Goal: Information Seeking & Learning: Learn about a topic

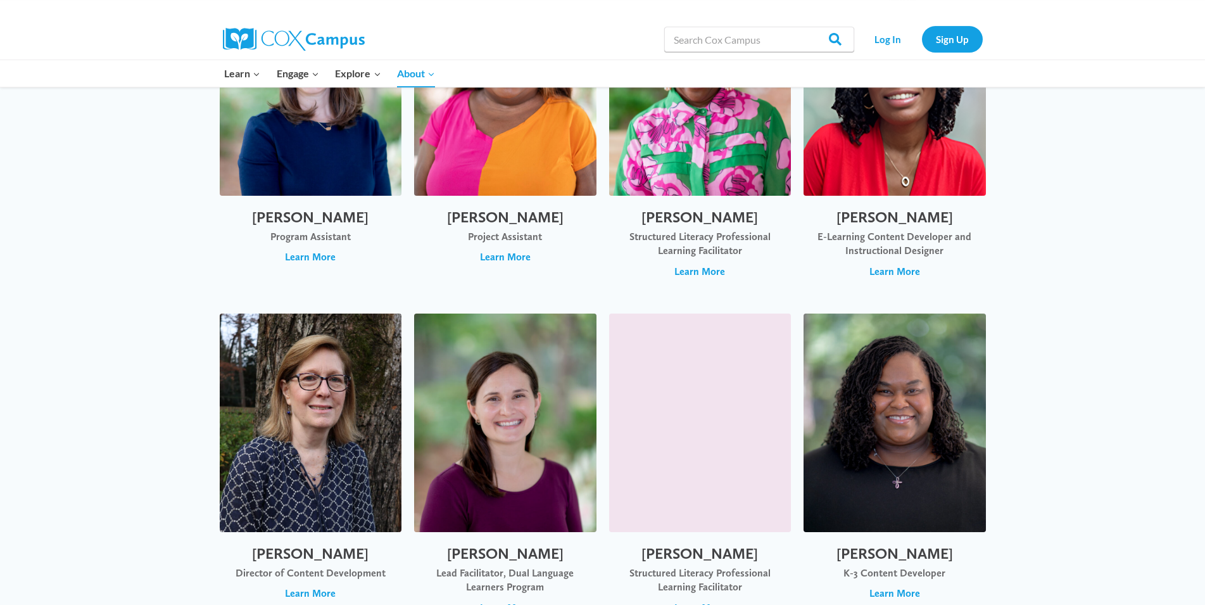
scroll to position [904, 0]
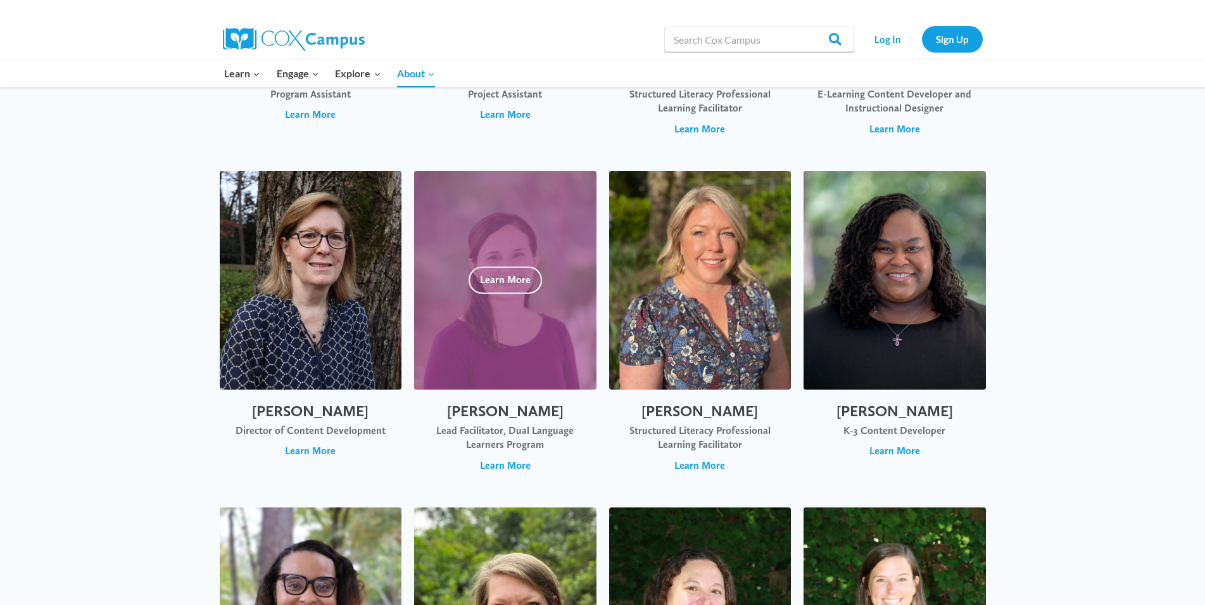
click at [484, 254] on div at bounding box center [505, 280] width 182 height 218
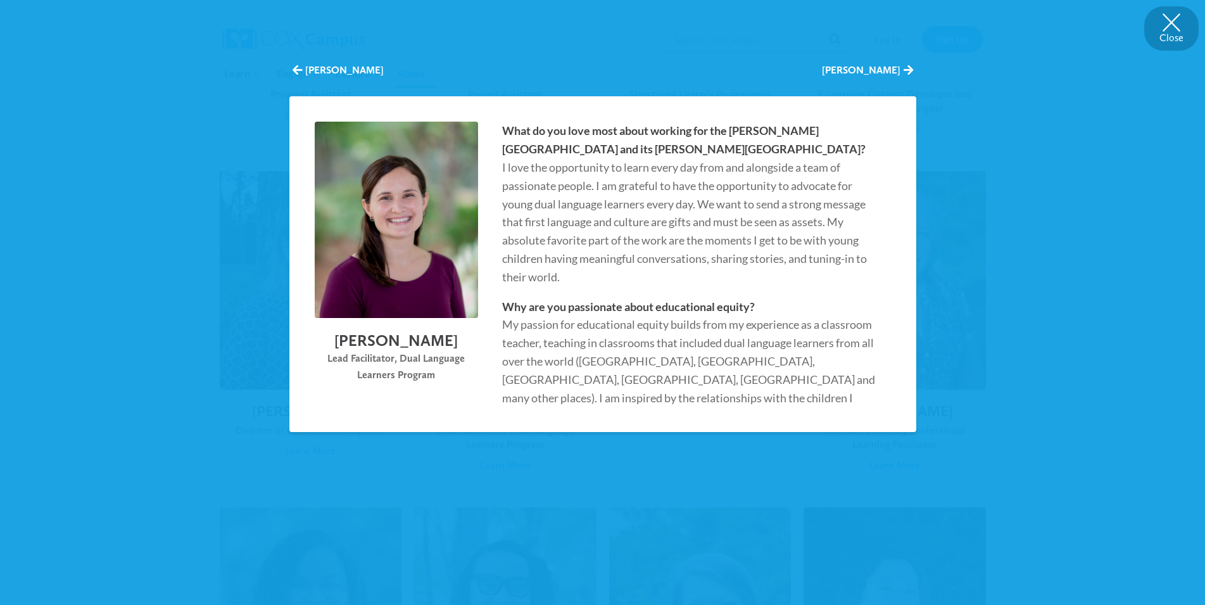
click at [1171, 18] on button "Close" at bounding box center [1171, 28] width 54 height 44
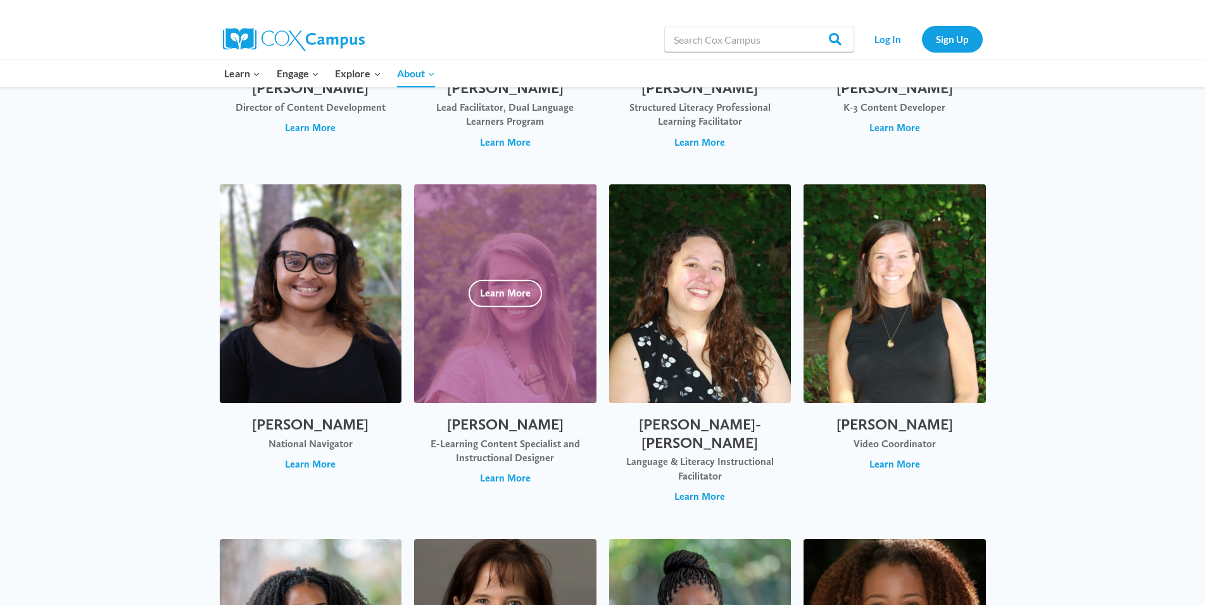
scroll to position [1235, 0]
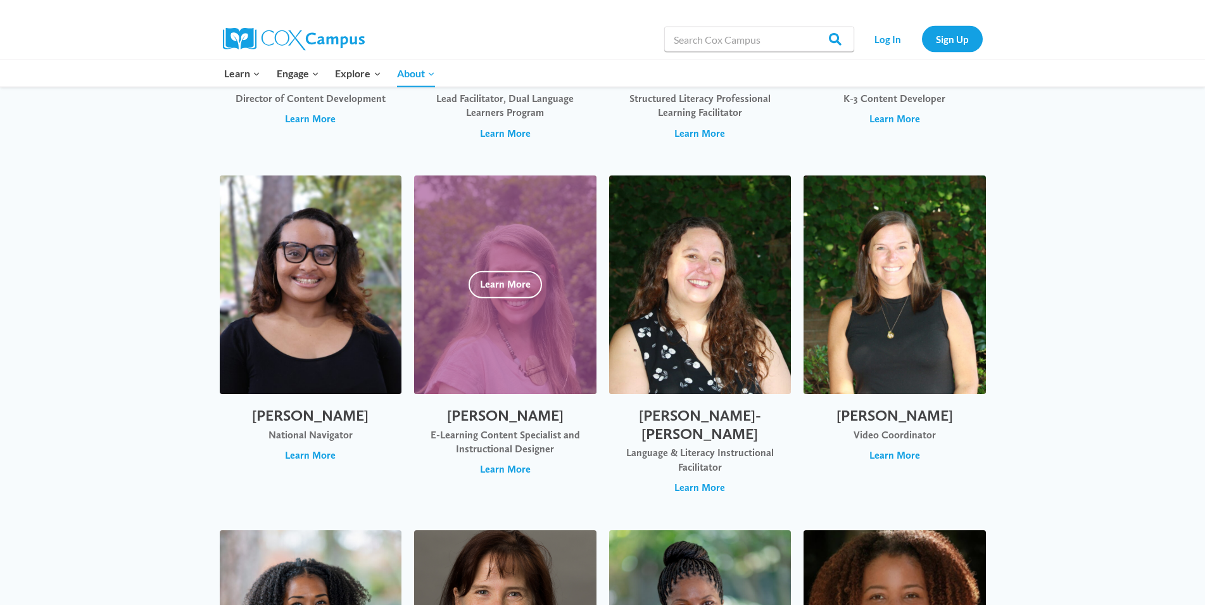
click at [487, 313] on div at bounding box center [505, 285] width 182 height 218
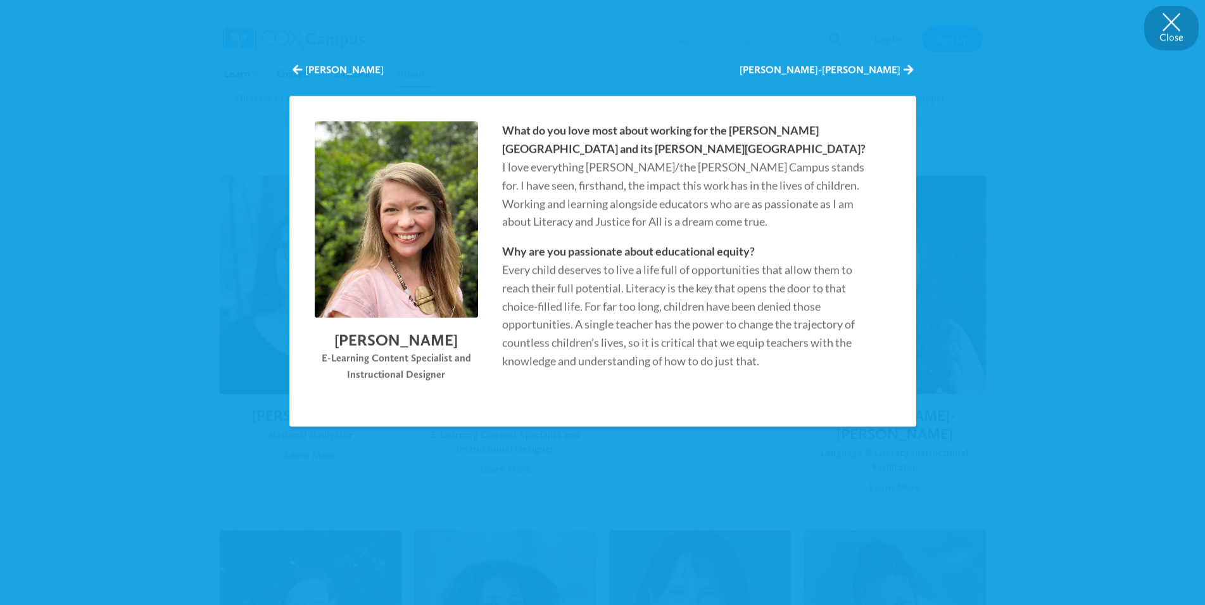
click at [1168, 23] on button "Close" at bounding box center [1171, 28] width 54 height 44
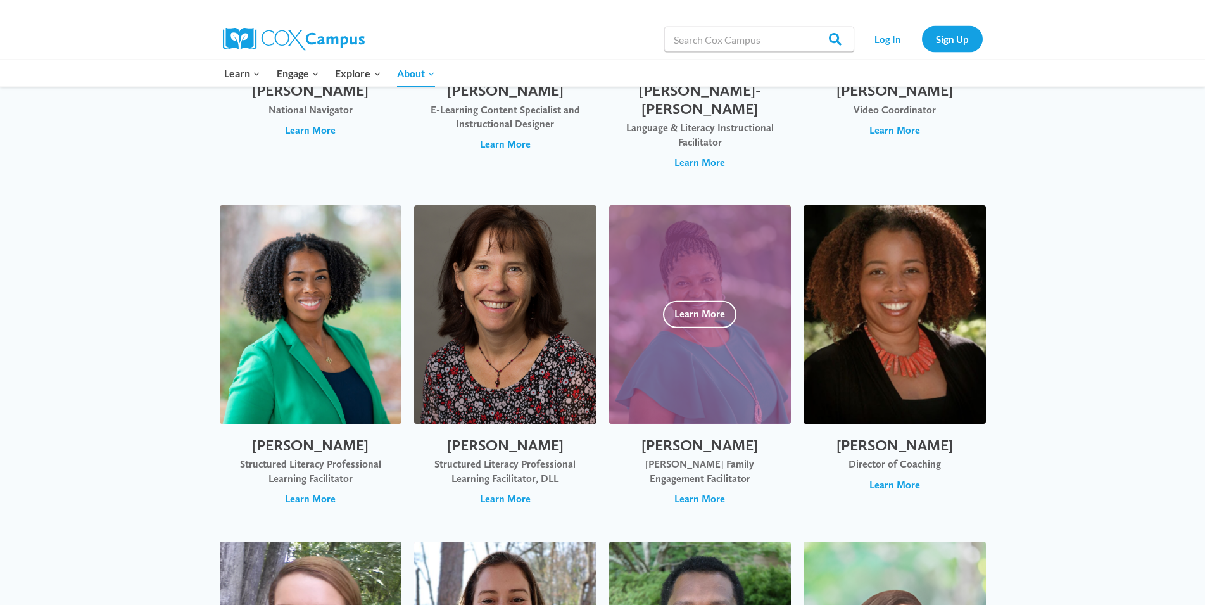
scroll to position [1558, 0]
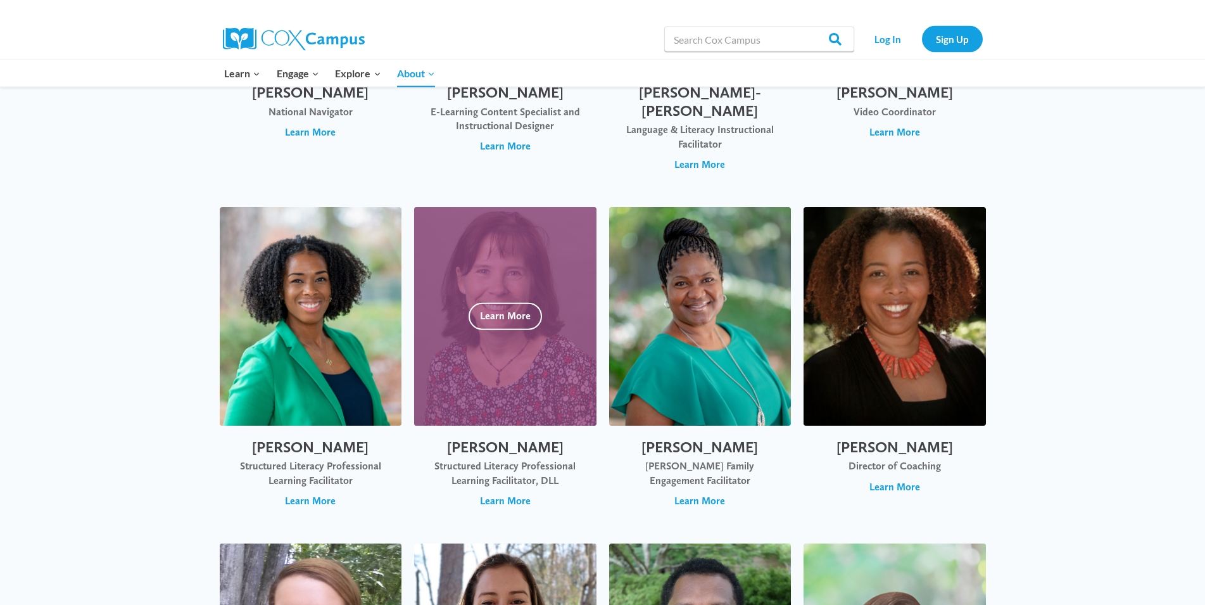
click at [476, 281] on div at bounding box center [505, 317] width 182 height 218
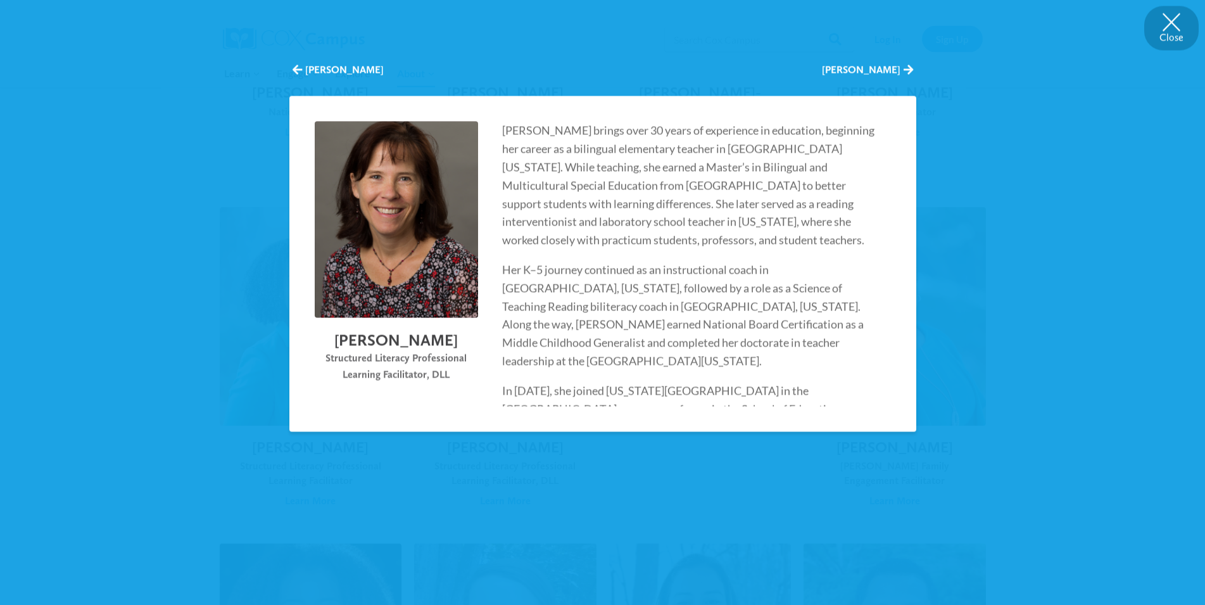
click at [1169, 22] on button "Close" at bounding box center [1171, 28] width 54 height 44
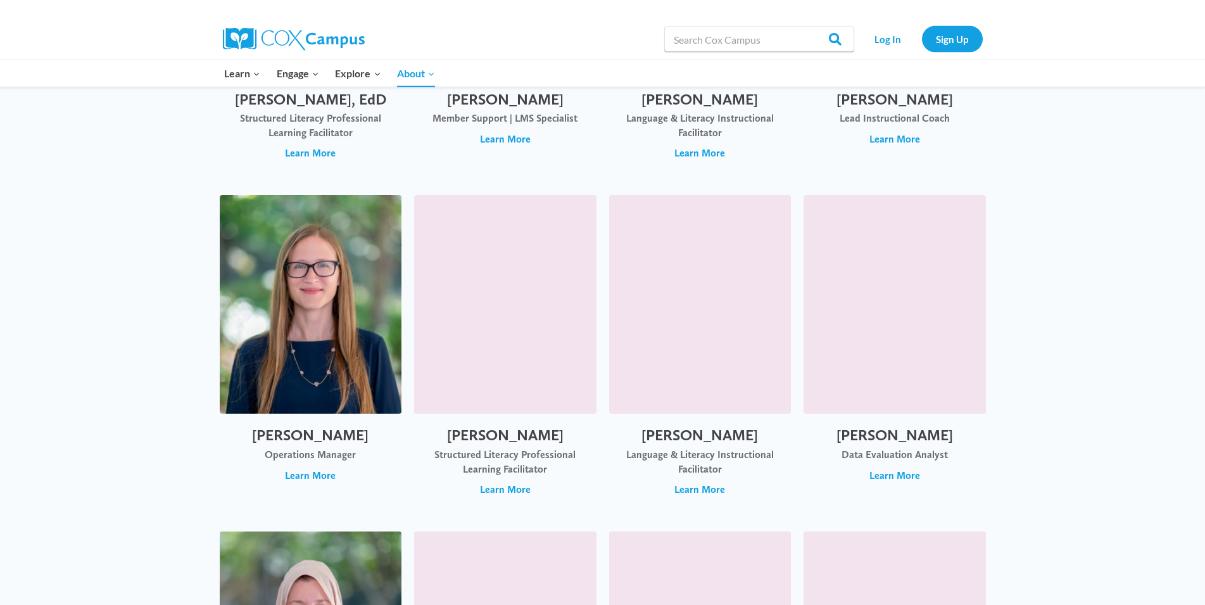
scroll to position [3302, 0]
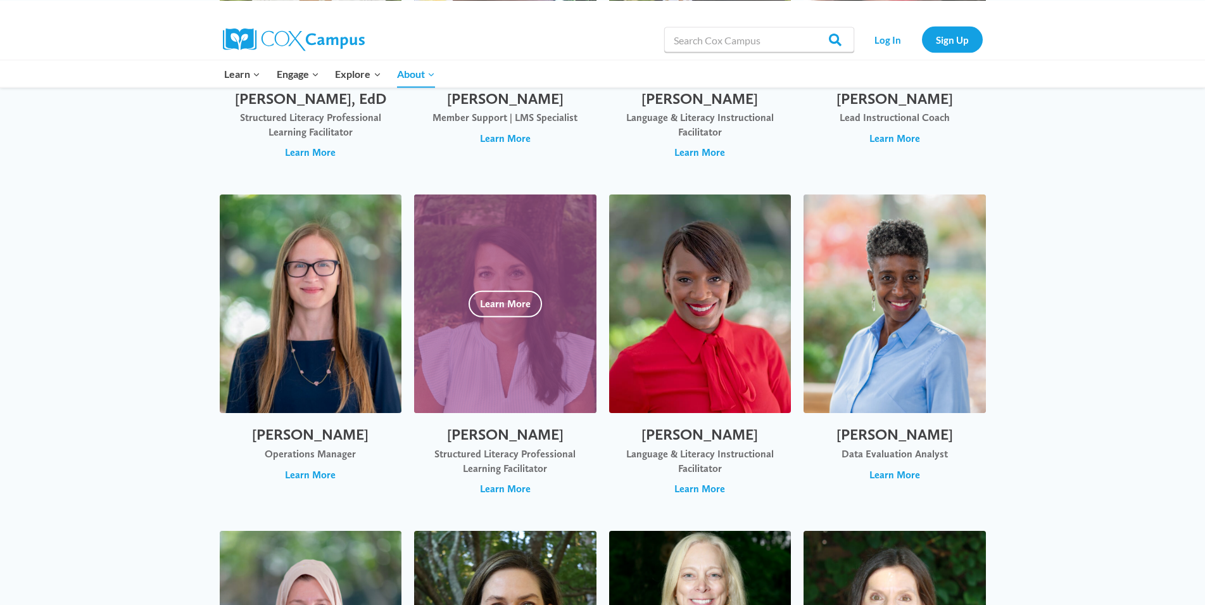
click at [506, 267] on div at bounding box center [505, 303] width 182 height 218
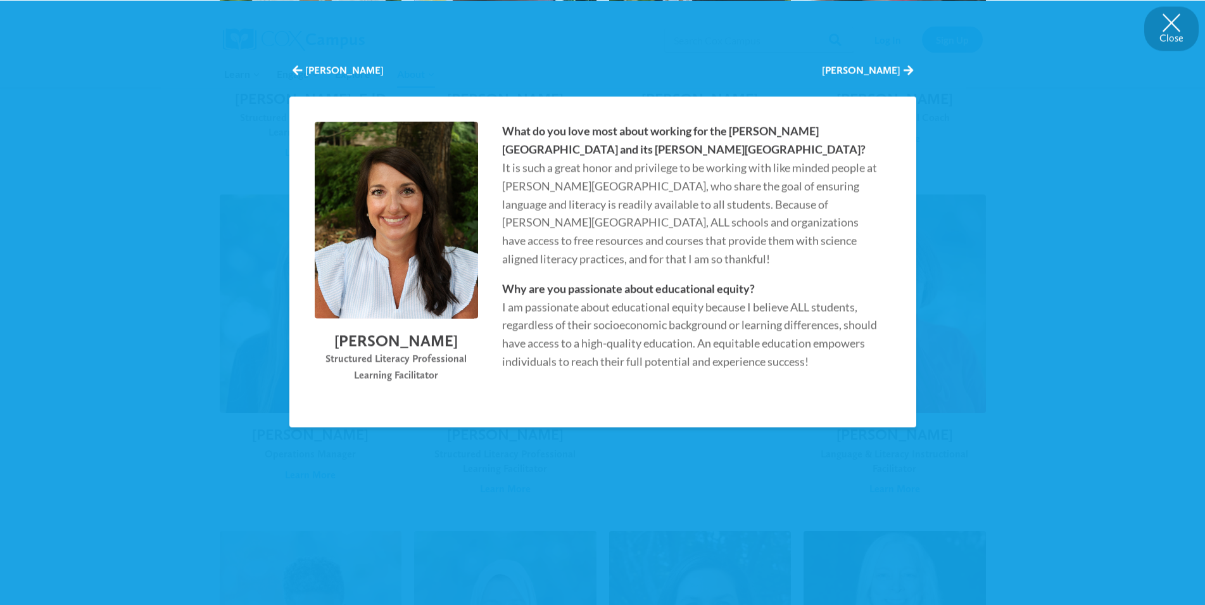
click at [1170, 23] on button "Close" at bounding box center [1171, 28] width 54 height 44
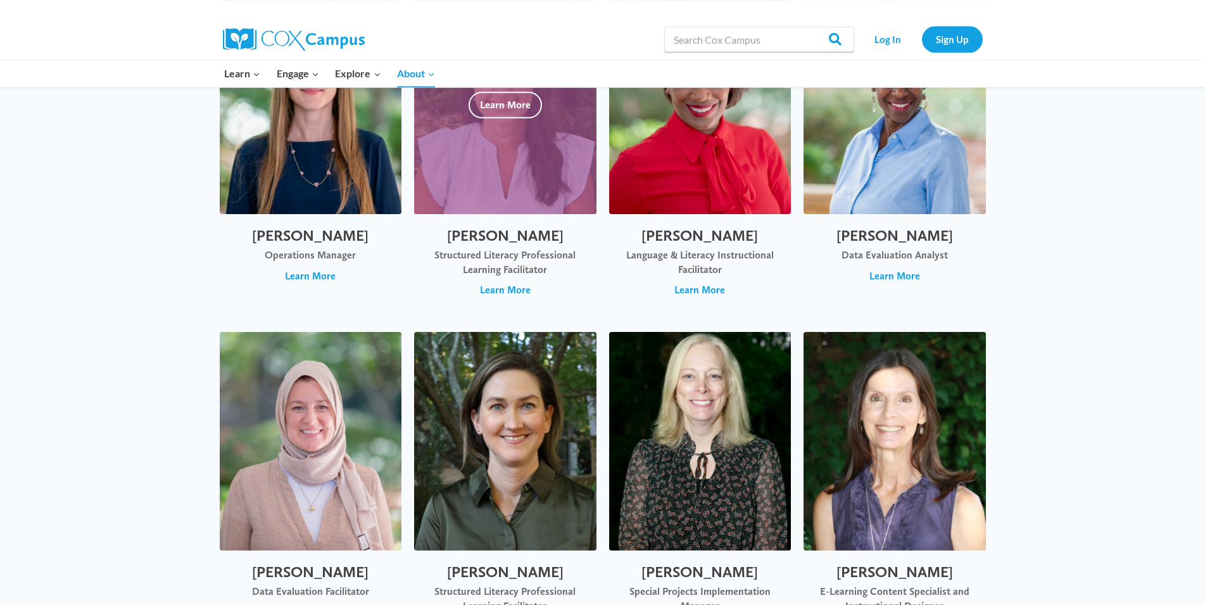
scroll to position [3560, 0]
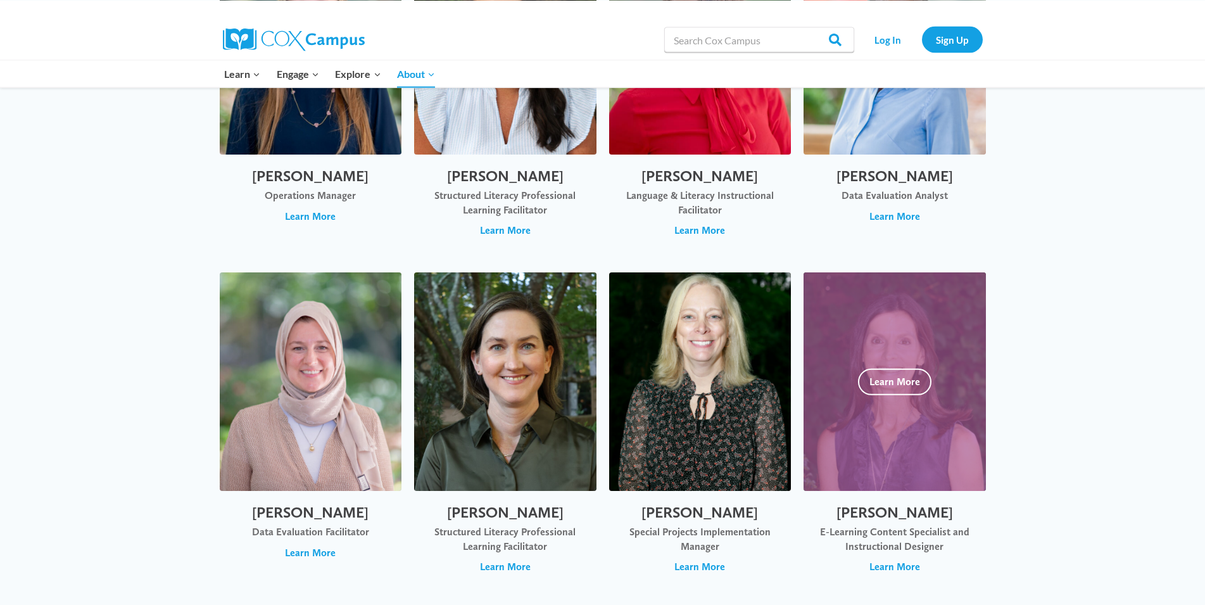
click at [884, 332] on div at bounding box center [894, 381] width 182 height 218
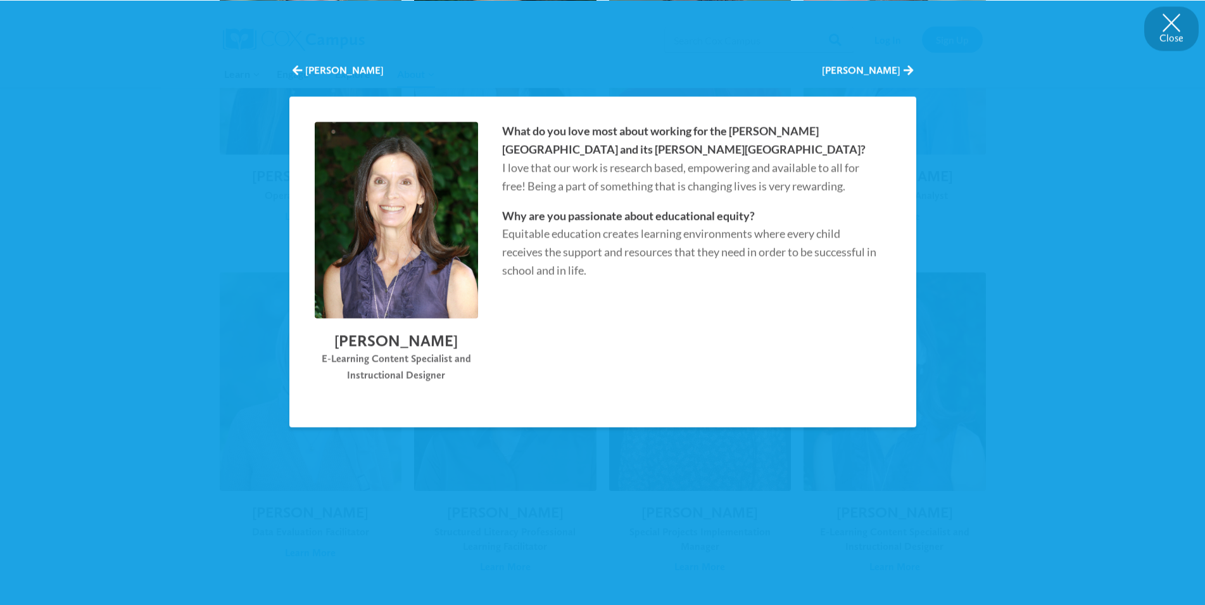
click at [1174, 23] on button "Close" at bounding box center [1171, 28] width 54 height 44
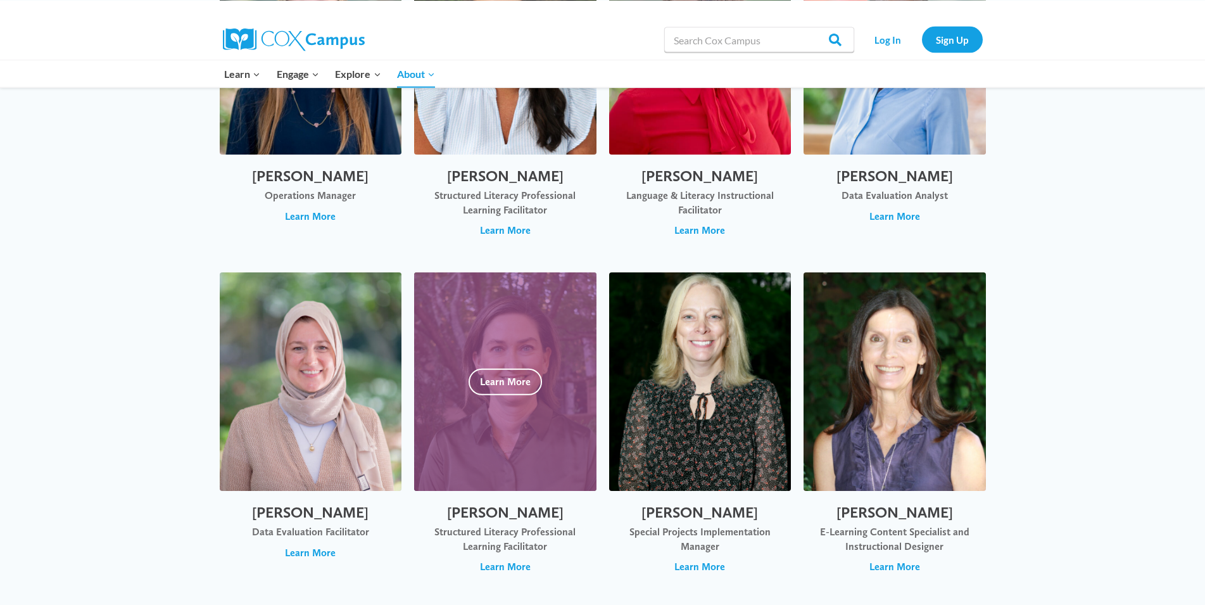
click at [501, 310] on div at bounding box center [505, 381] width 182 height 218
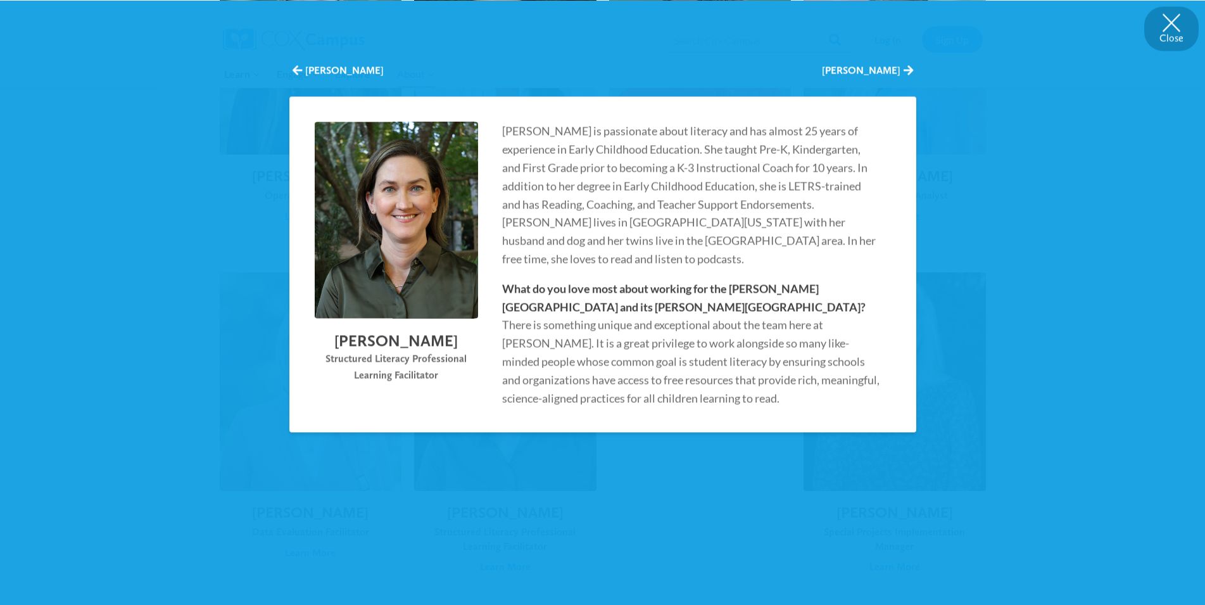
click at [1172, 20] on button "Close" at bounding box center [1171, 28] width 54 height 44
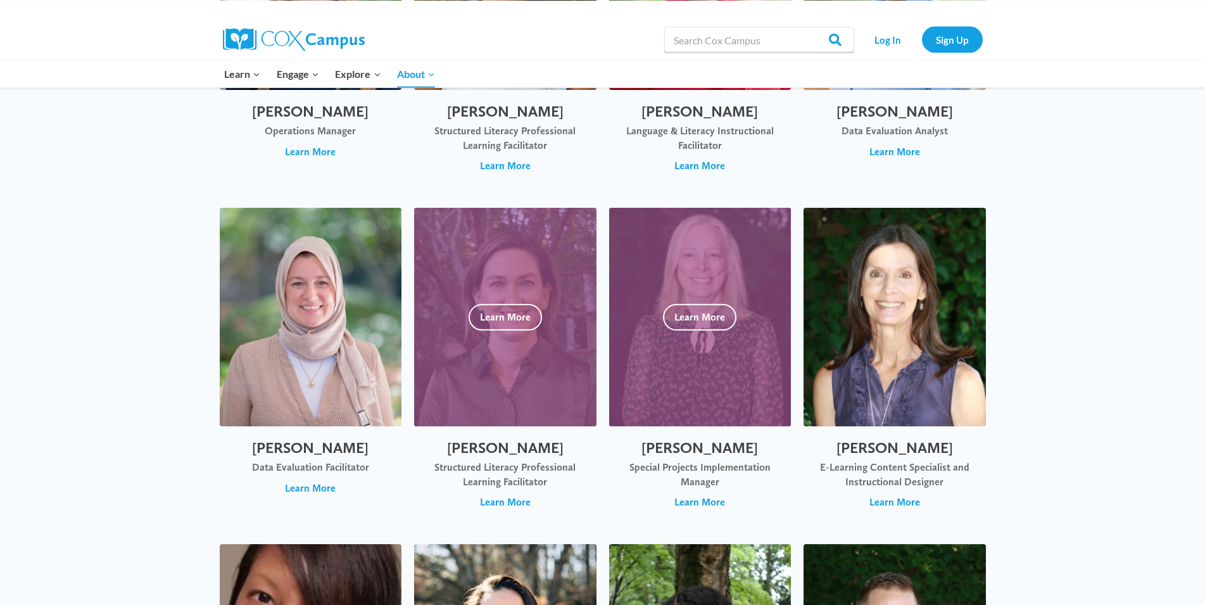
scroll to position [3669, 0]
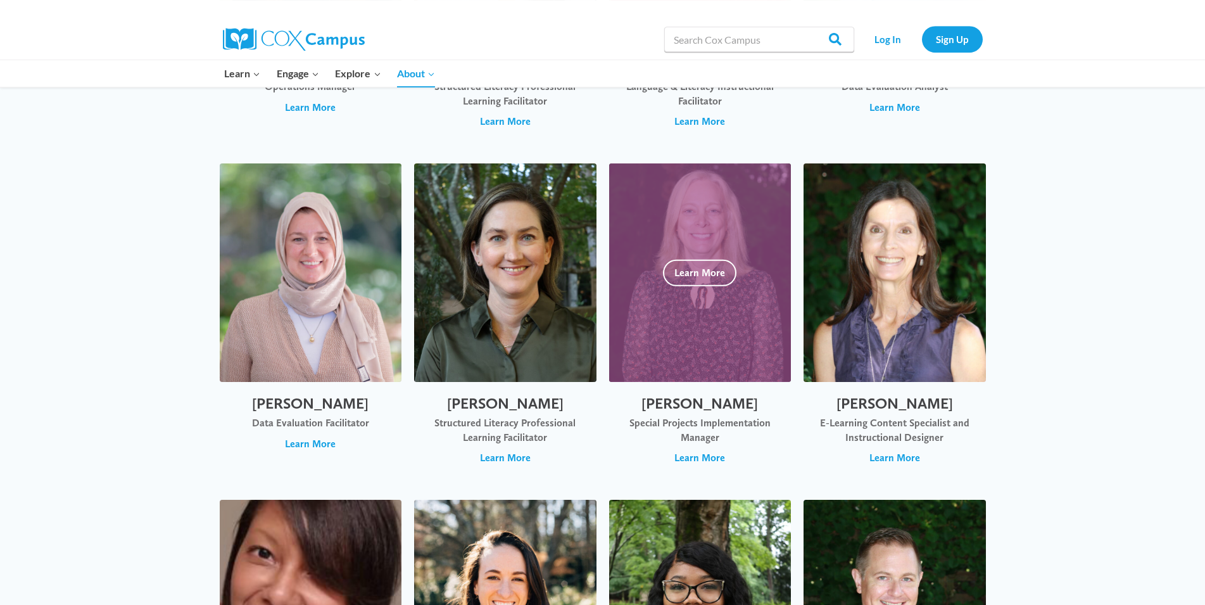
click at [702, 249] on div at bounding box center [700, 272] width 182 height 218
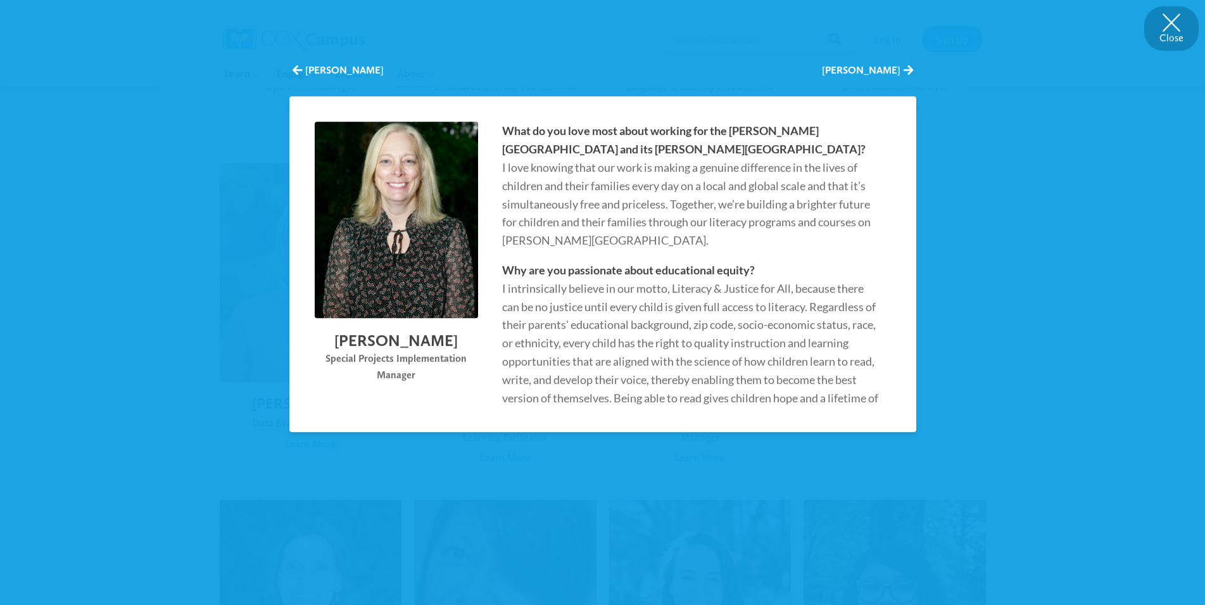
click at [1172, 25] on button "Close" at bounding box center [1171, 28] width 54 height 44
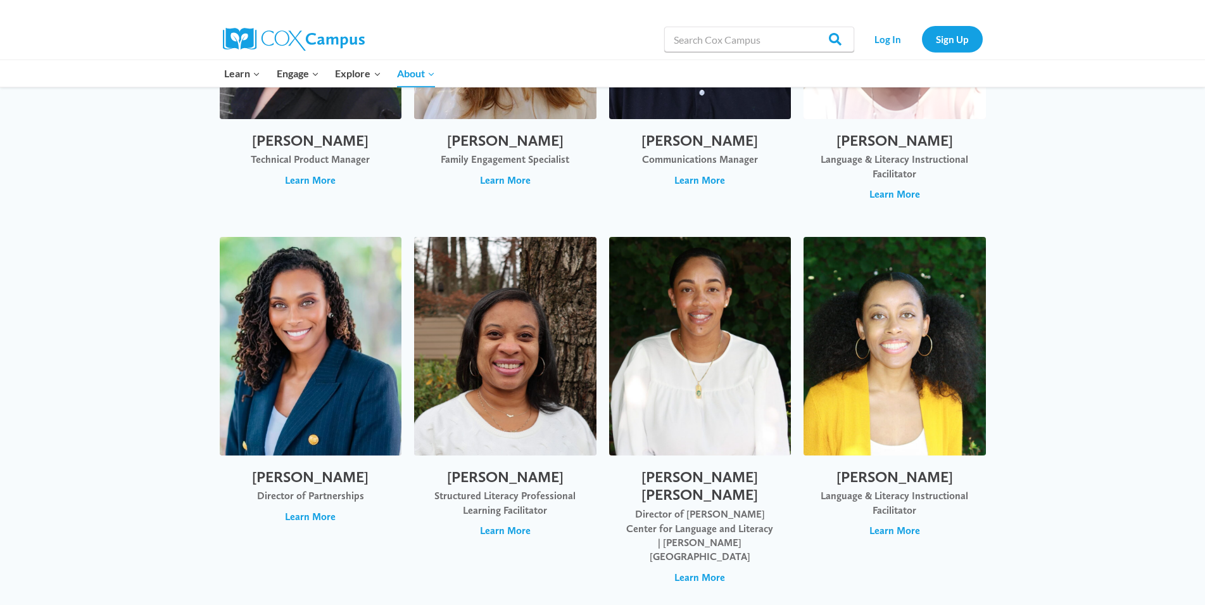
scroll to position [2184, 0]
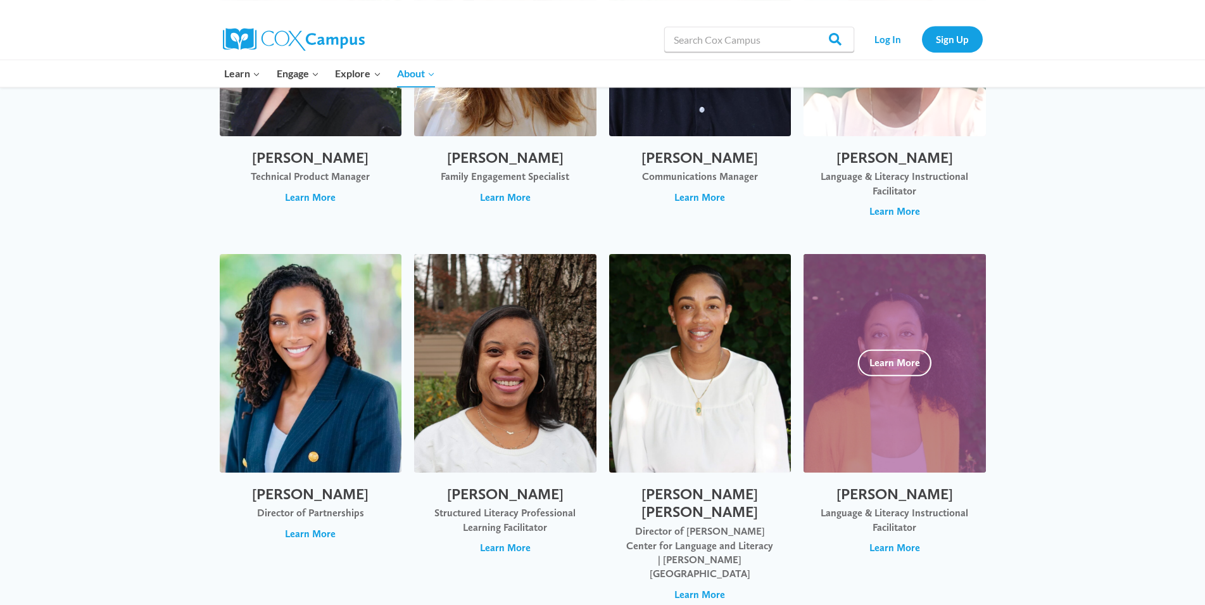
click at [885, 344] on div at bounding box center [894, 363] width 182 height 218
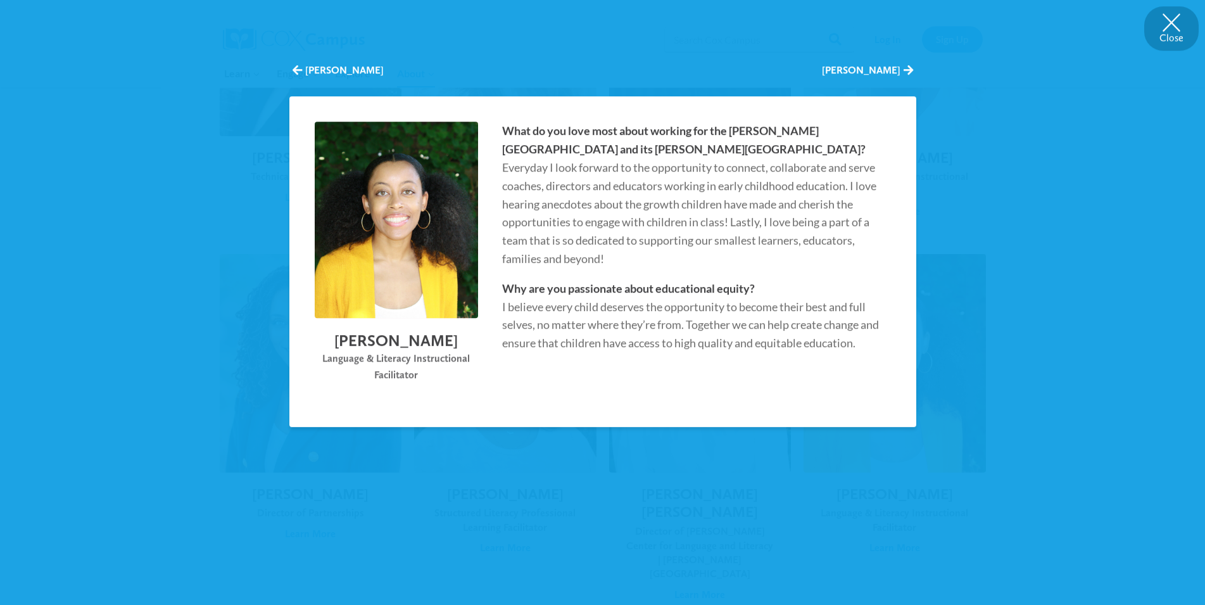
click at [1167, 18] on button "Close" at bounding box center [1171, 28] width 54 height 44
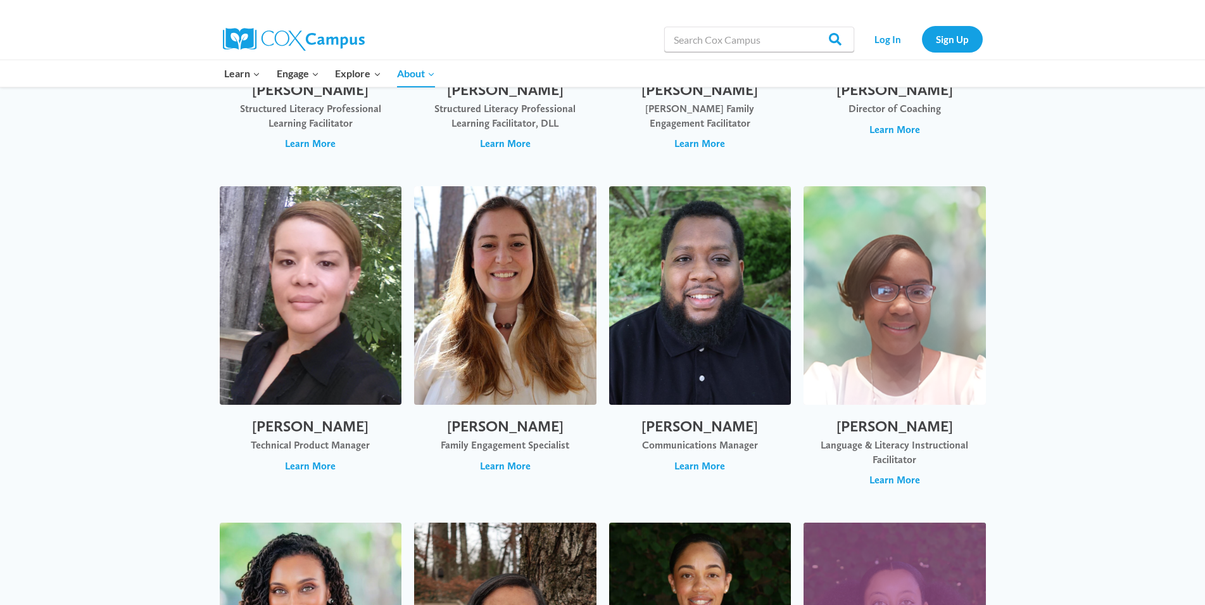
scroll to position [1861, 0]
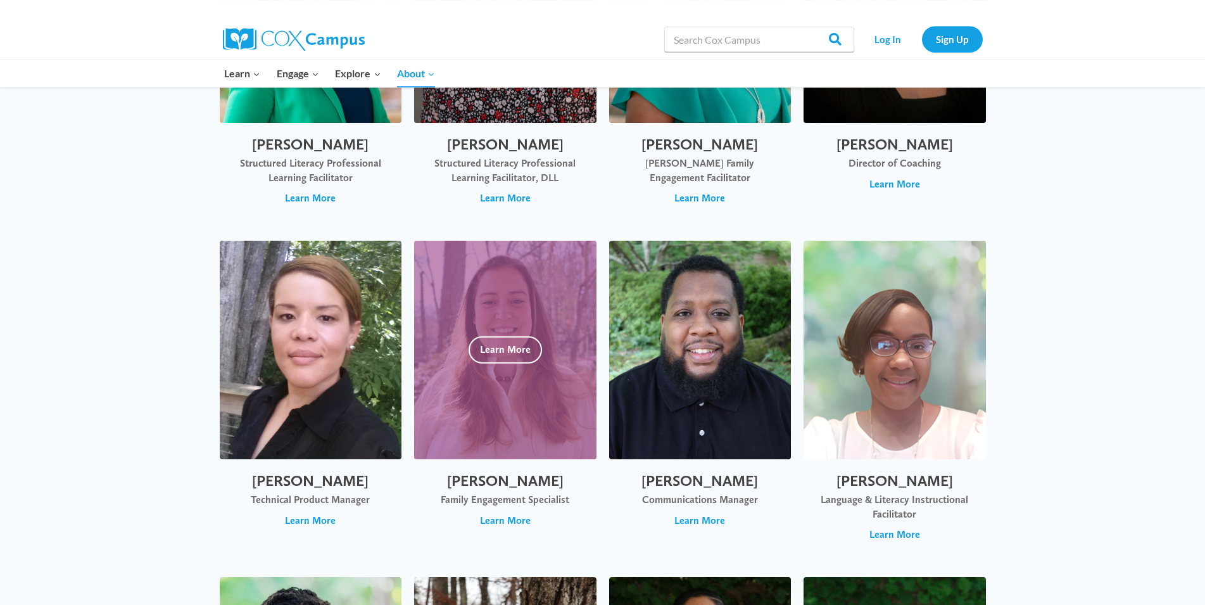
click at [498, 332] on div at bounding box center [505, 350] width 182 height 218
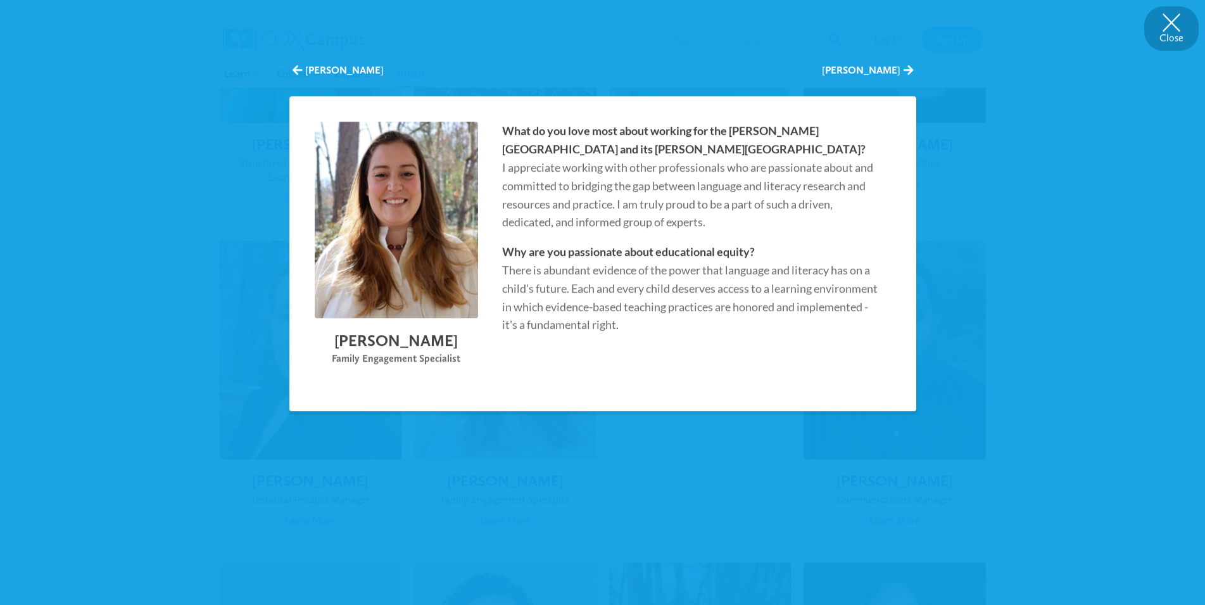
click at [1167, 17] on button "Close" at bounding box center [1171, 28] width 54 height 44
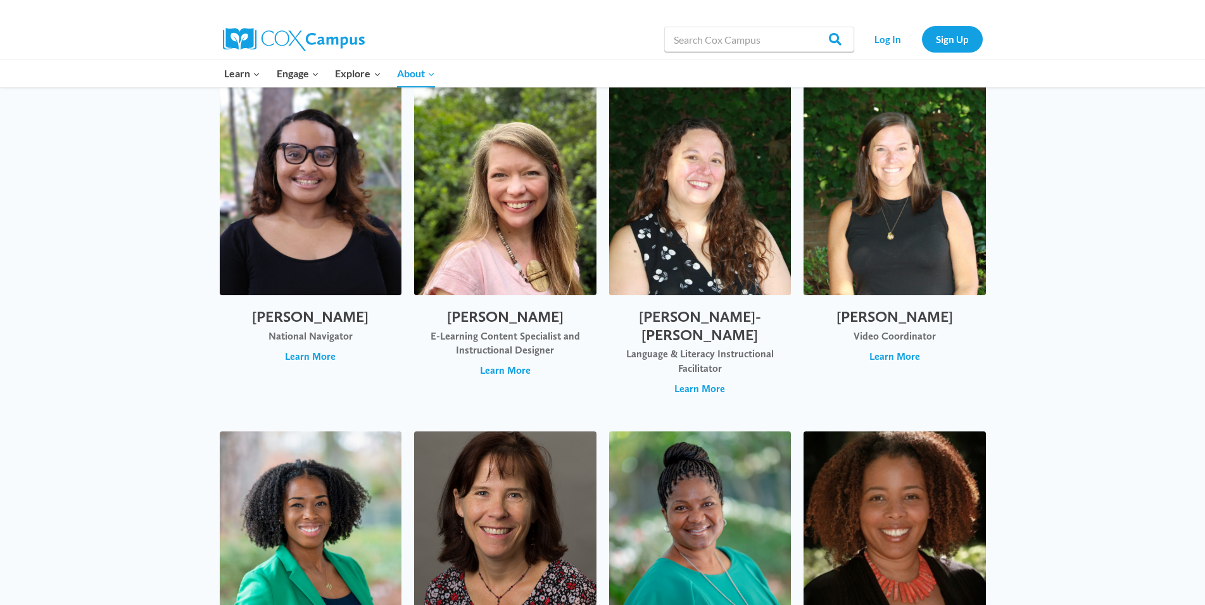
scroll to position [1215, 0]
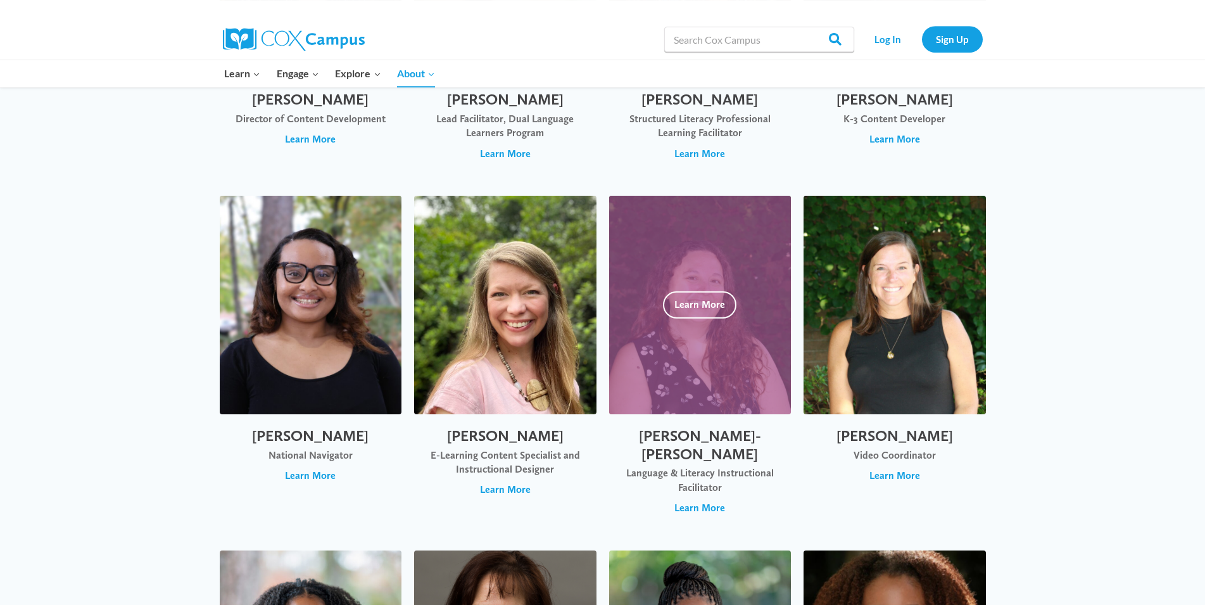
click at [694, 291] on div at bounding box center [700, 305] width 182 height 218
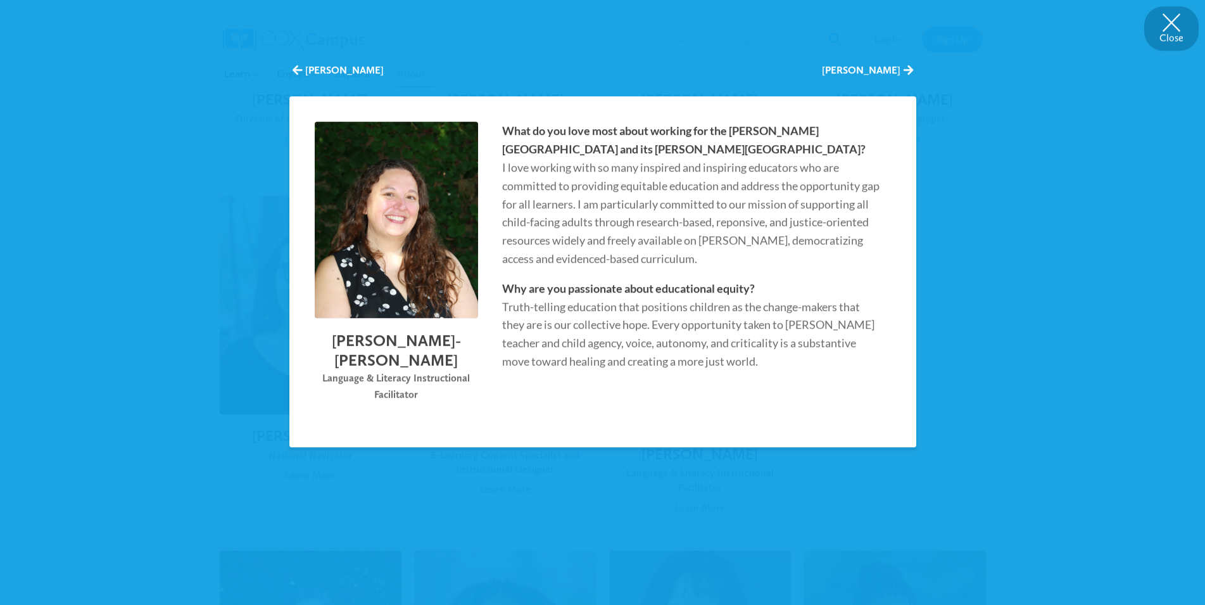
click at [1167, 25] on button "Close" at bounding box center [1171, 28] width 54 height 44
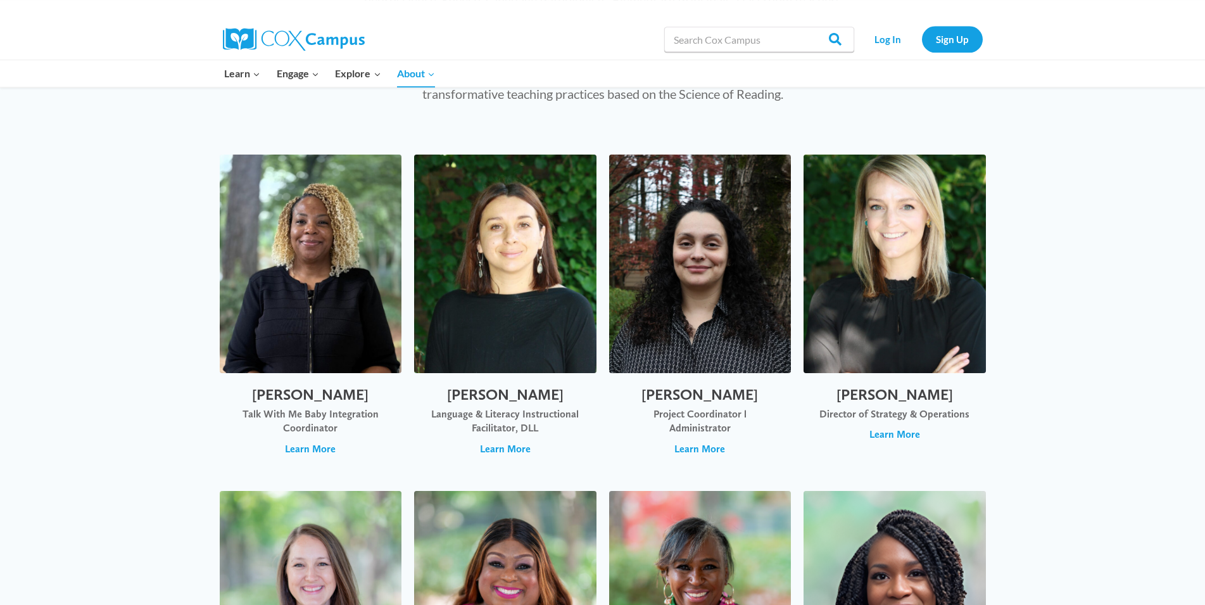
scroll to position [247, 0]
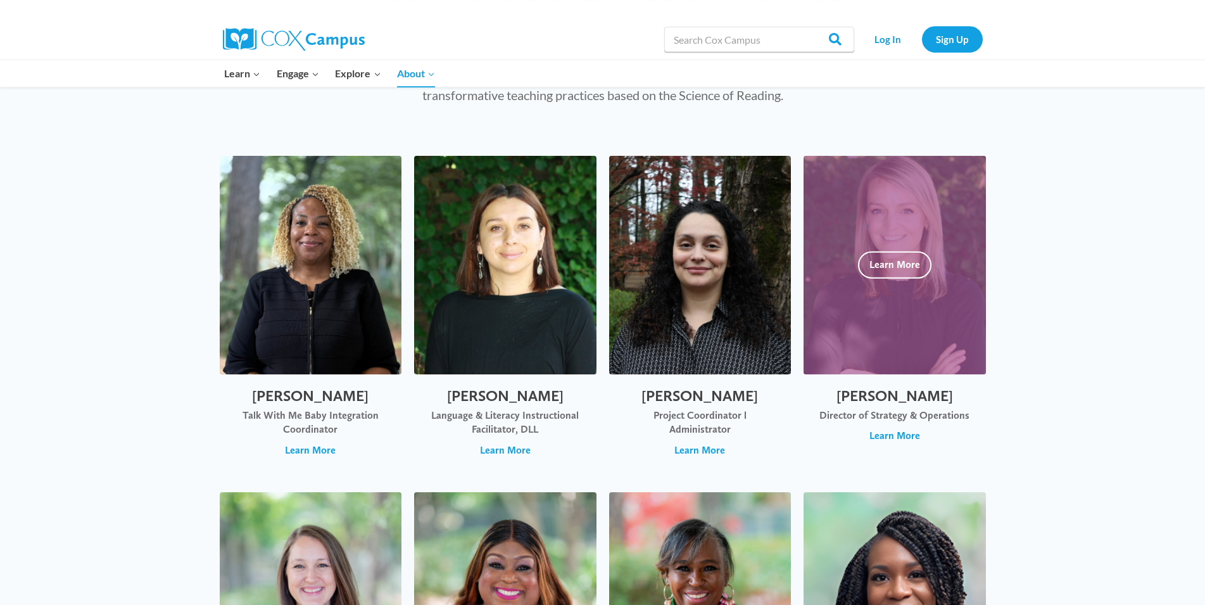
click at [893, 242] on div at bounding box center [894, 265] width 182 height 218
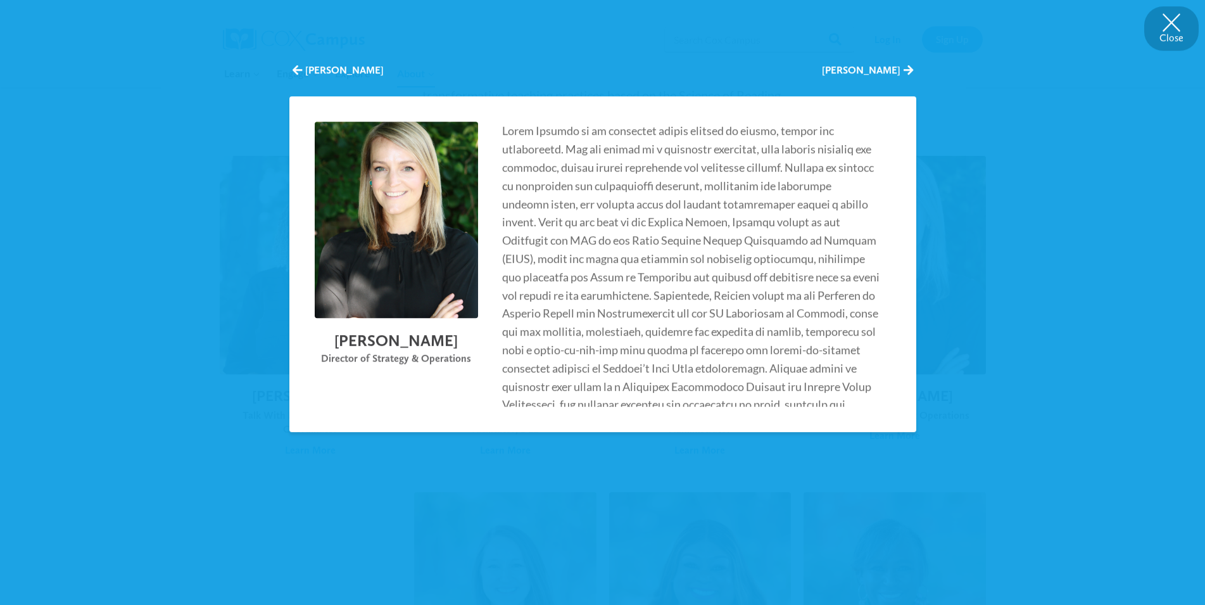
click at [1163, 26] on button "Close" at bounding box center [1171, 28] width 54 height 44
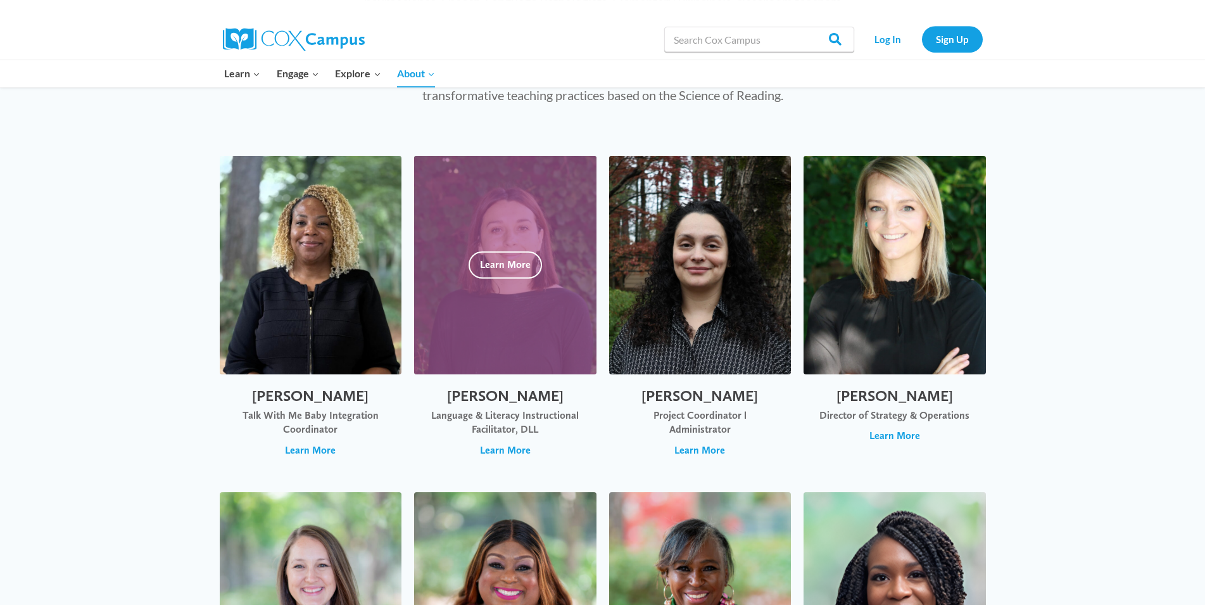
click at [520, 265] on div at bounding box center [505, 265] width 182 height 218
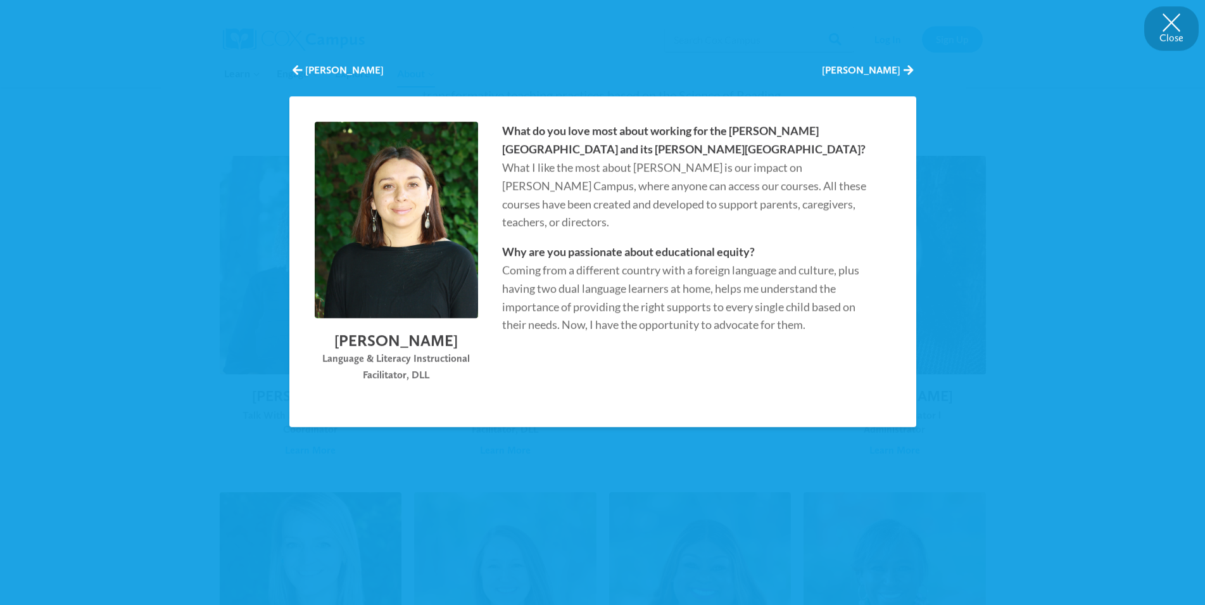
click at [1174, 18] on button "Close" at bounding box center [1171, 28] width 54 height 44
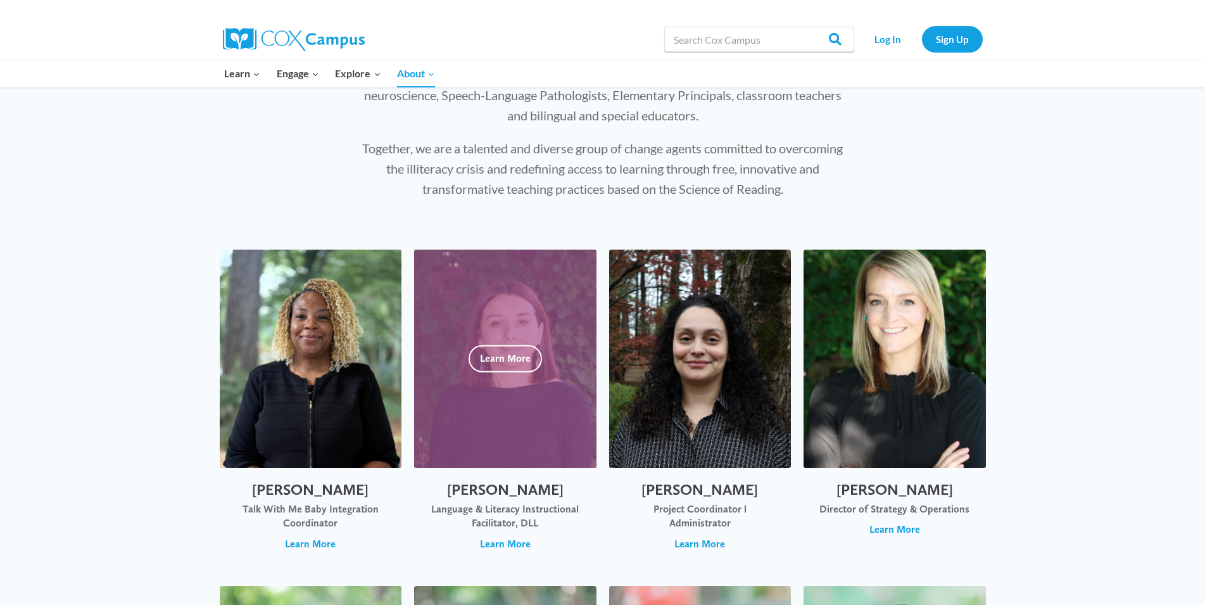
scroll to position [0, 0]
